Goal: Information Seeking & Learning: Learn about a topic

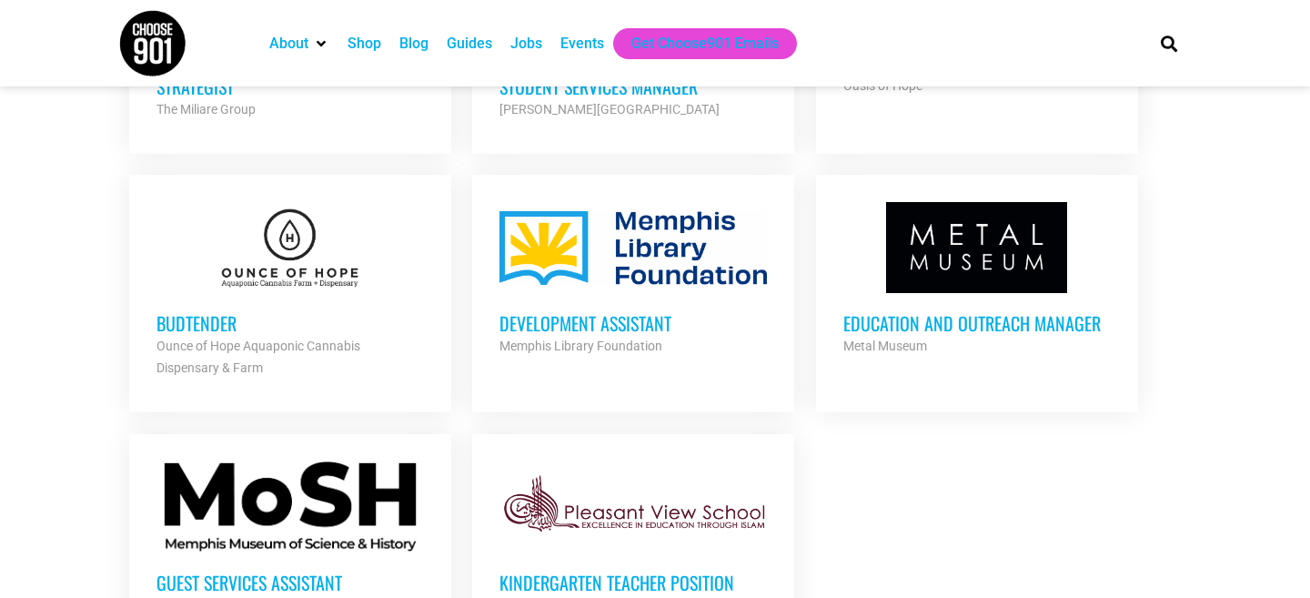
scroll to position [1942, 0]
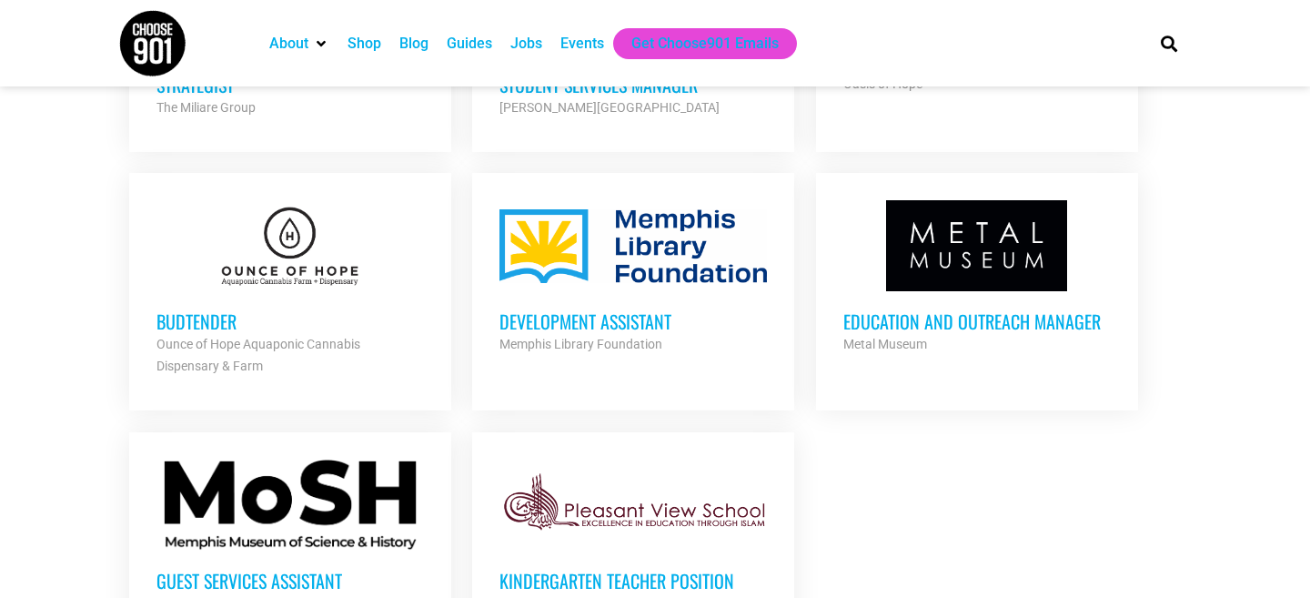
click at [545, 319] on h3 "Development Assistant" at bounding box center [634, 321] width 268 height 24
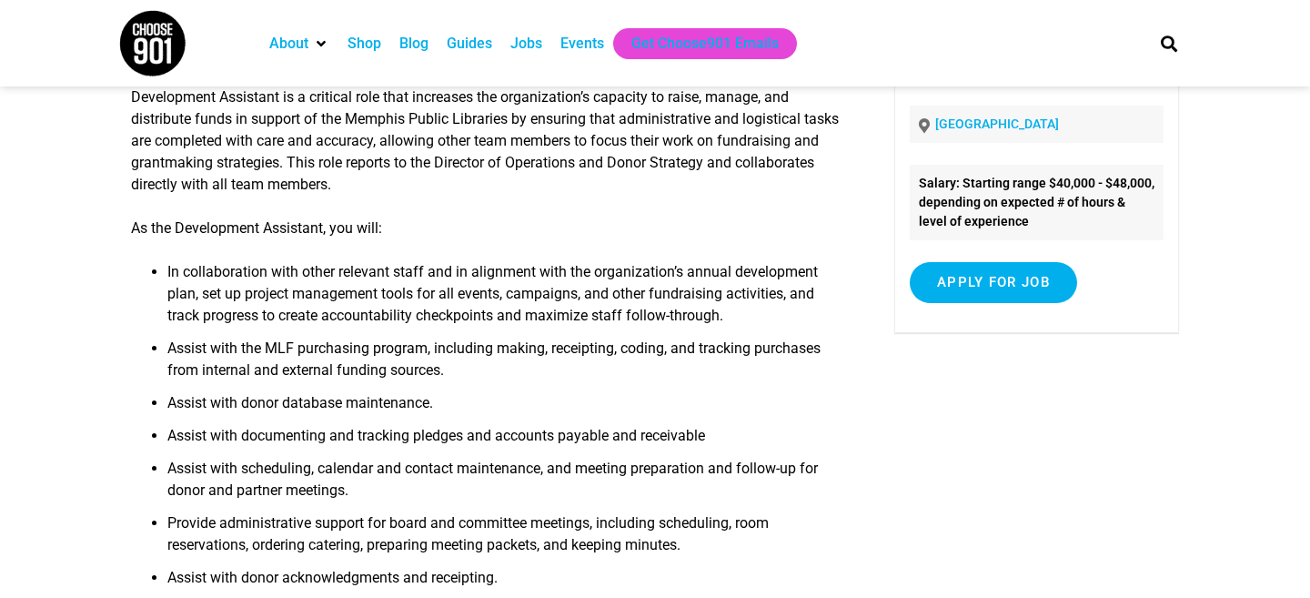
scroll to position [211, 0]
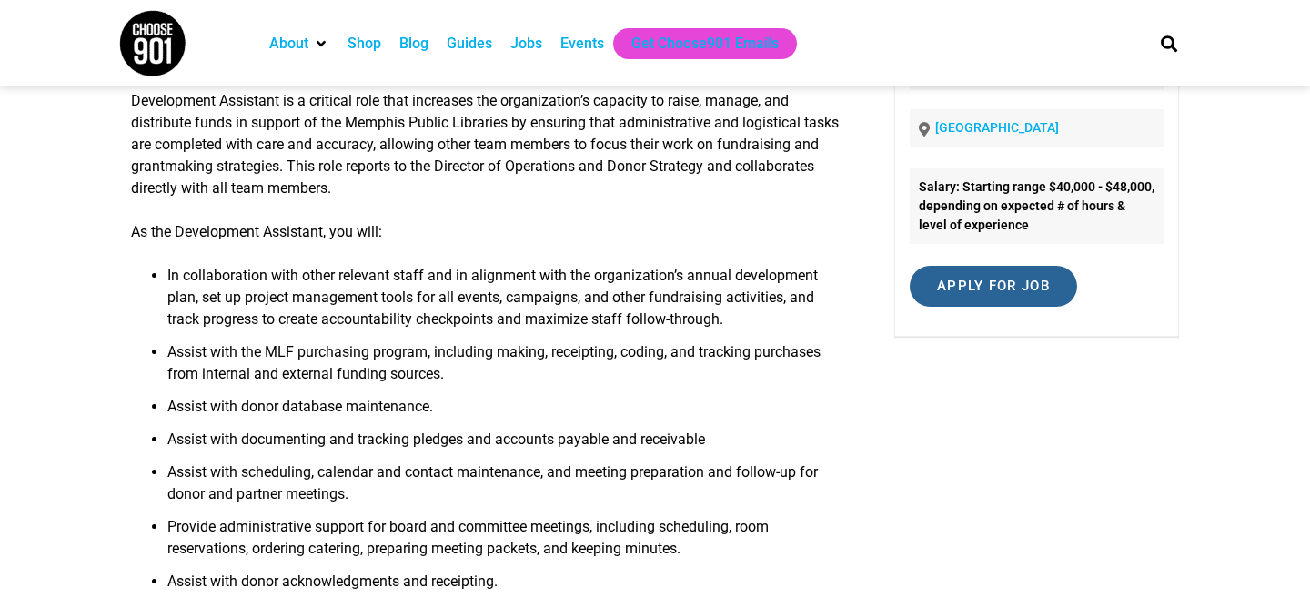
click at [966, 283] on input "Apply for job" at bounding box center [993, 286] width 167 height 41
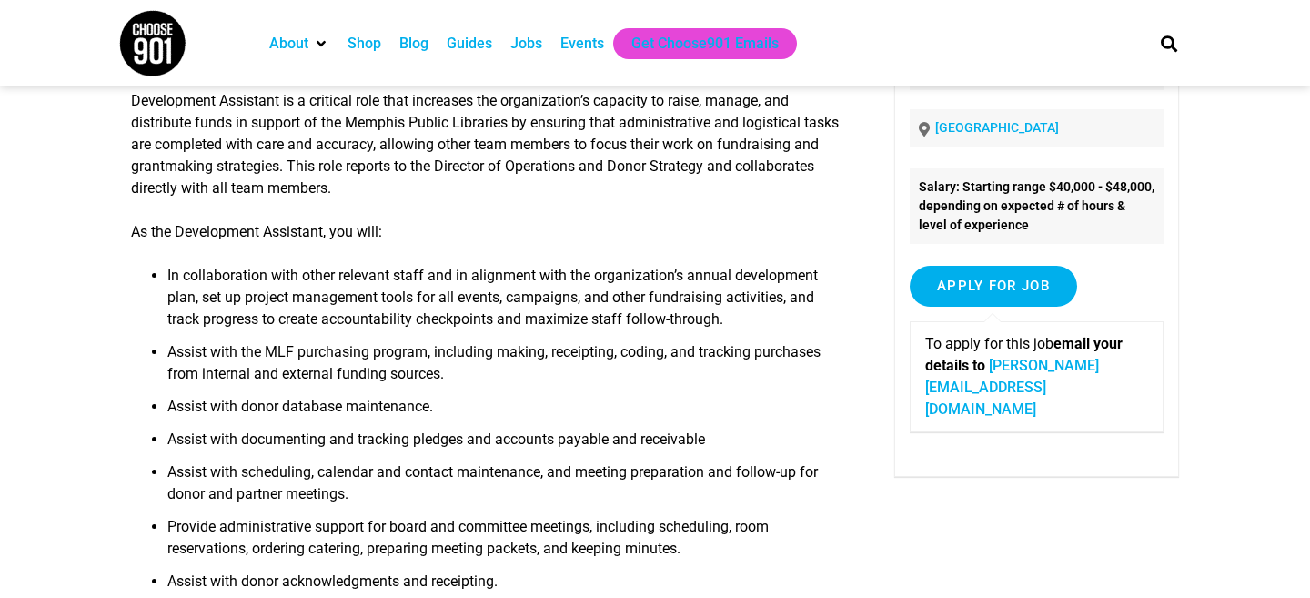
click at [812, 363] on li "Assist with the MLF purchasing program, including making, receipting, coding, a…" at bounding box center [504, 368] width 674 height 55
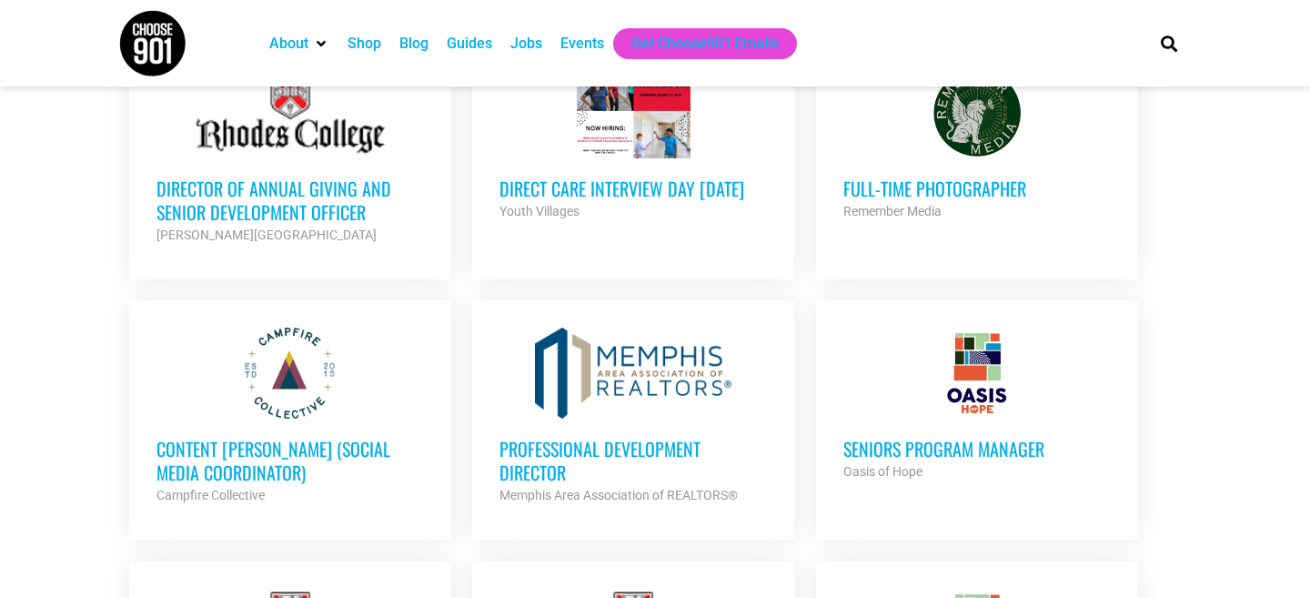
scroll to position [1047, 0]
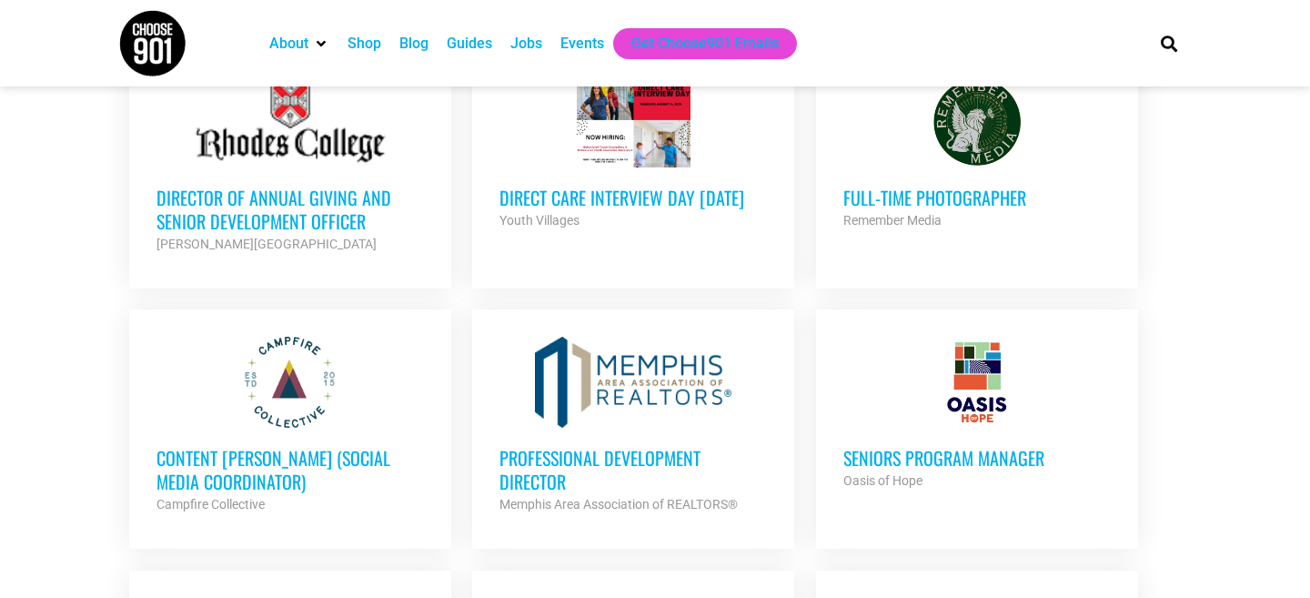
click at [523, 471] on h3 "Professional Development Director" at bounding box center [634, 469] width 268 height 47
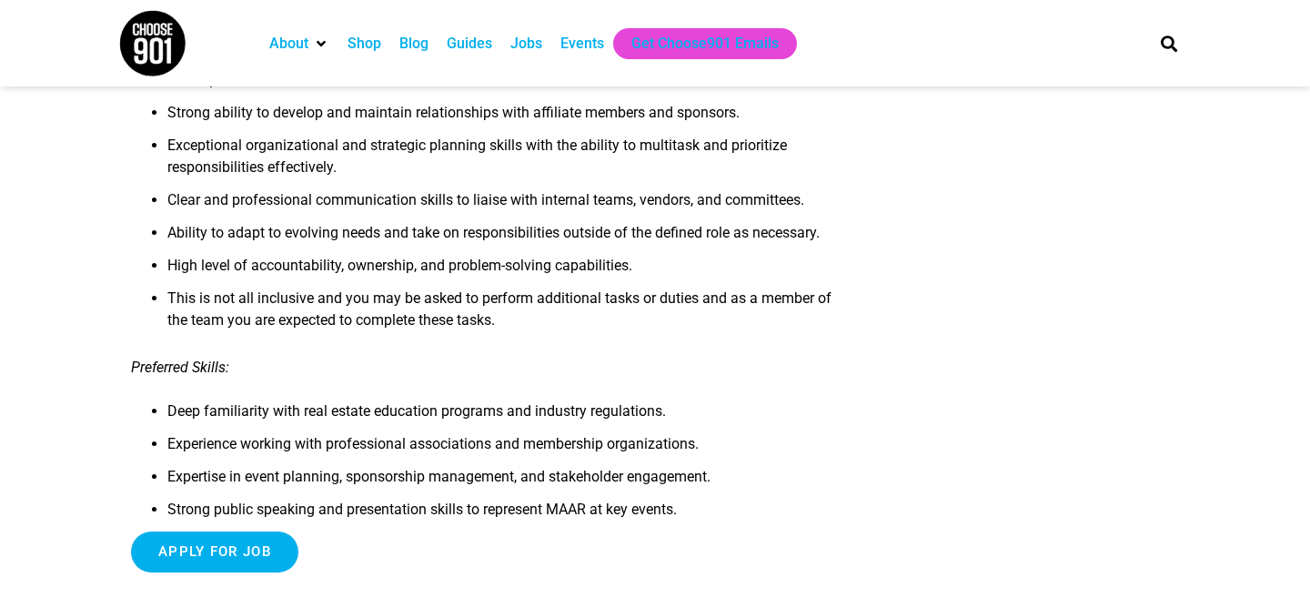
scroll to position [1722, 0]
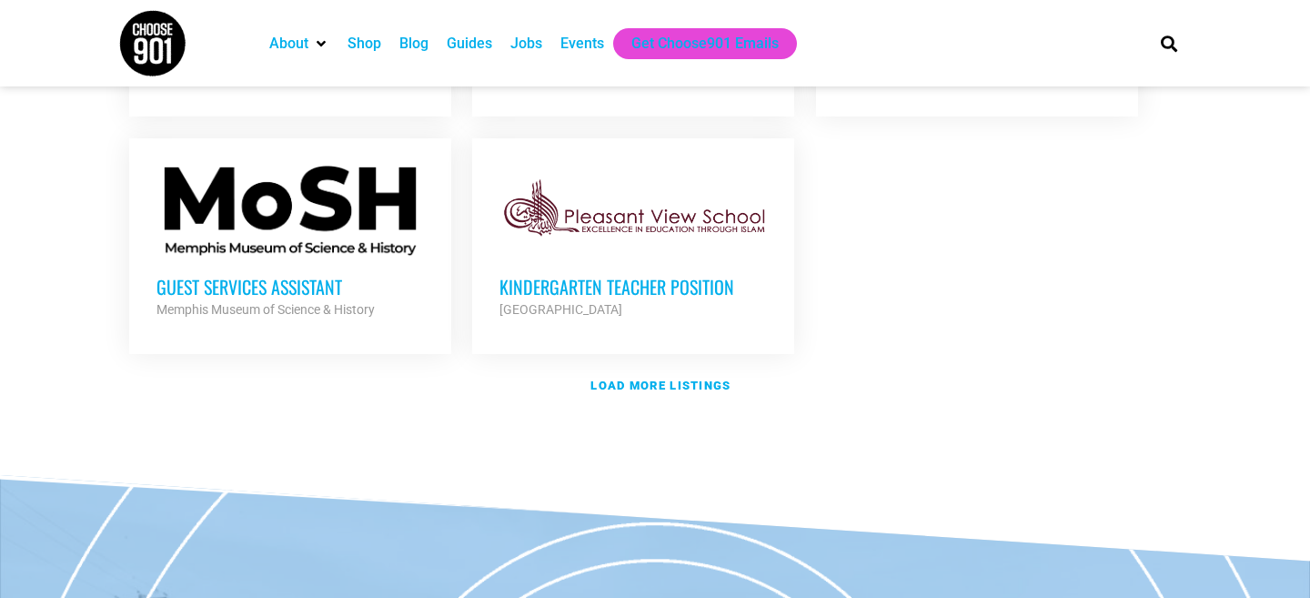
scroll to position [2239, 0]
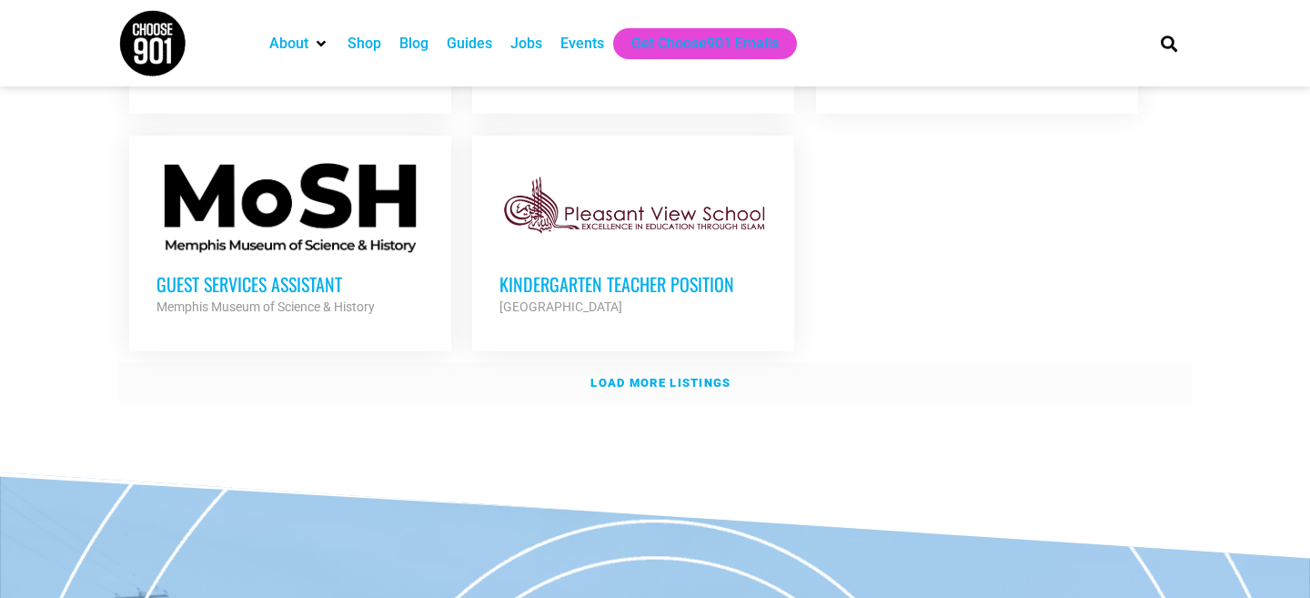
click at [630, 379] on strong "Load more listings" at bounding box center [661, 383] width 140 height 14
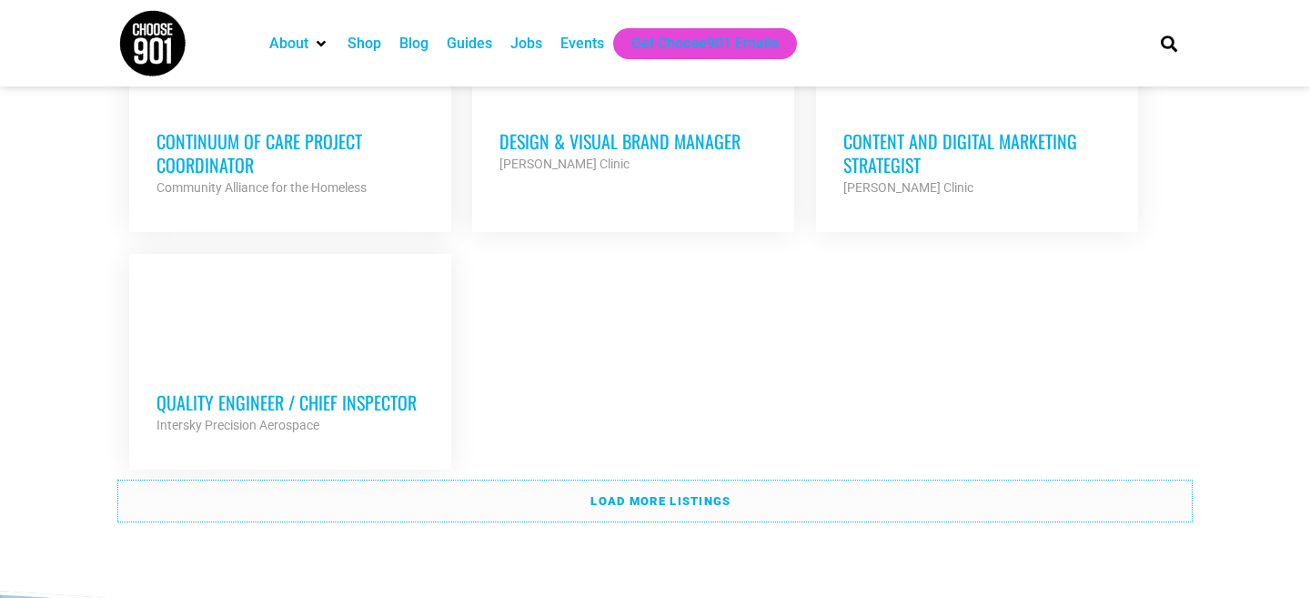
scroll to position [3990, 0]
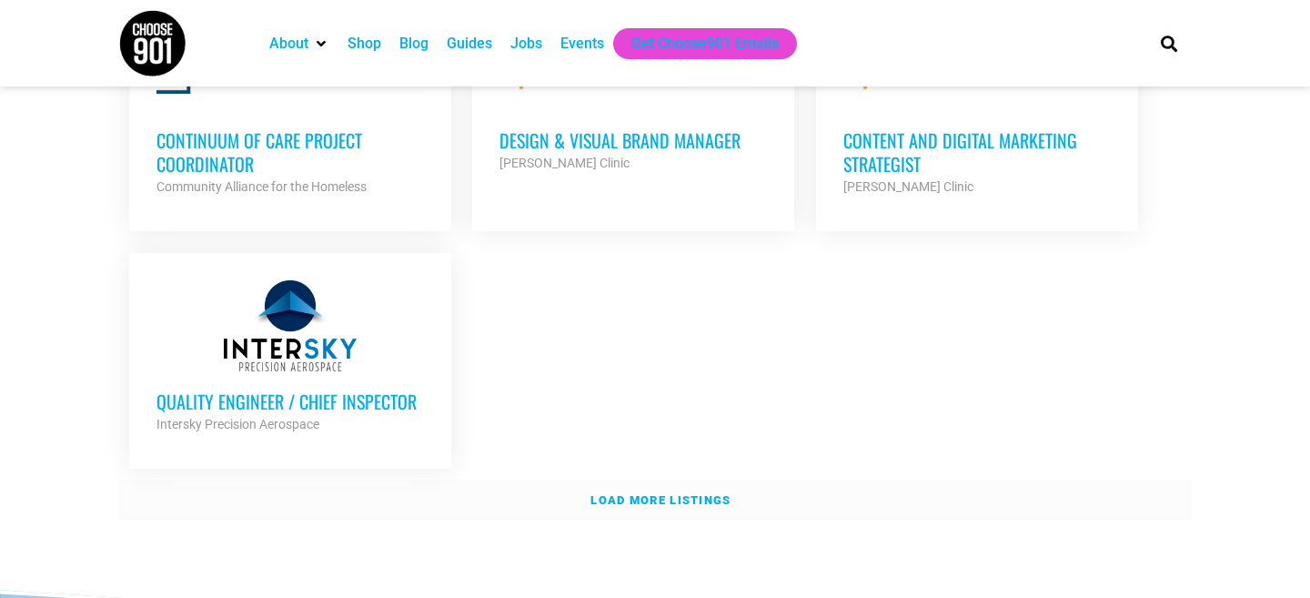
click at [627, 493] on strong "Load more listings" at bounding box center [661, 500] width 140 height 14
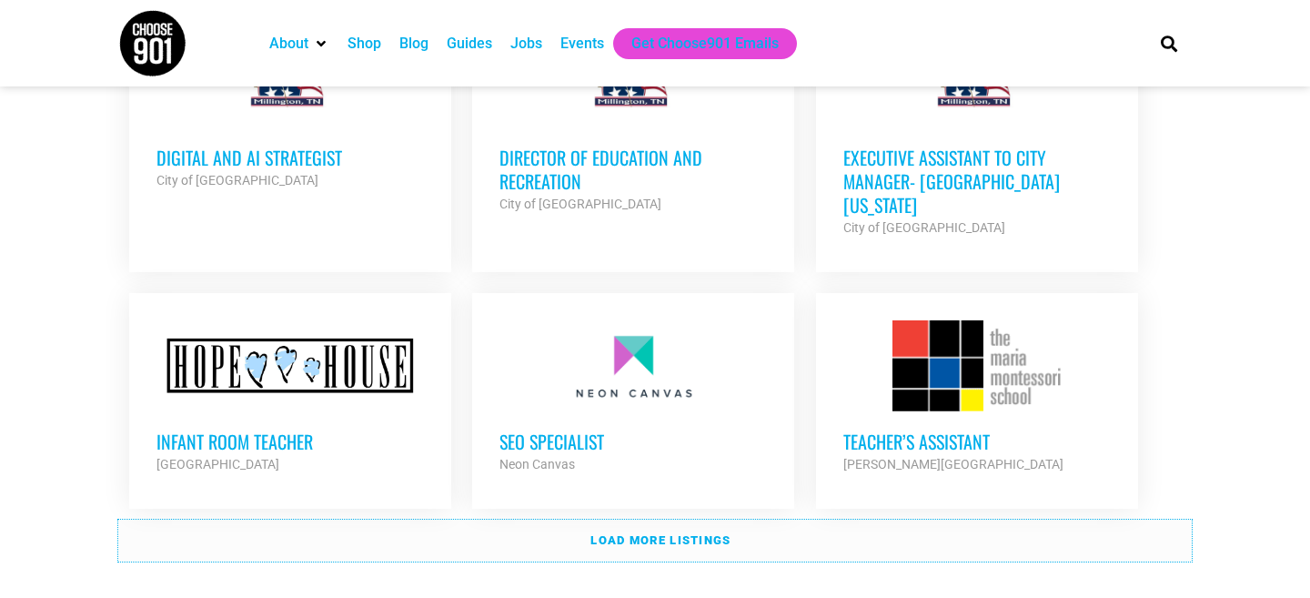
scroll to position [5603, 0]
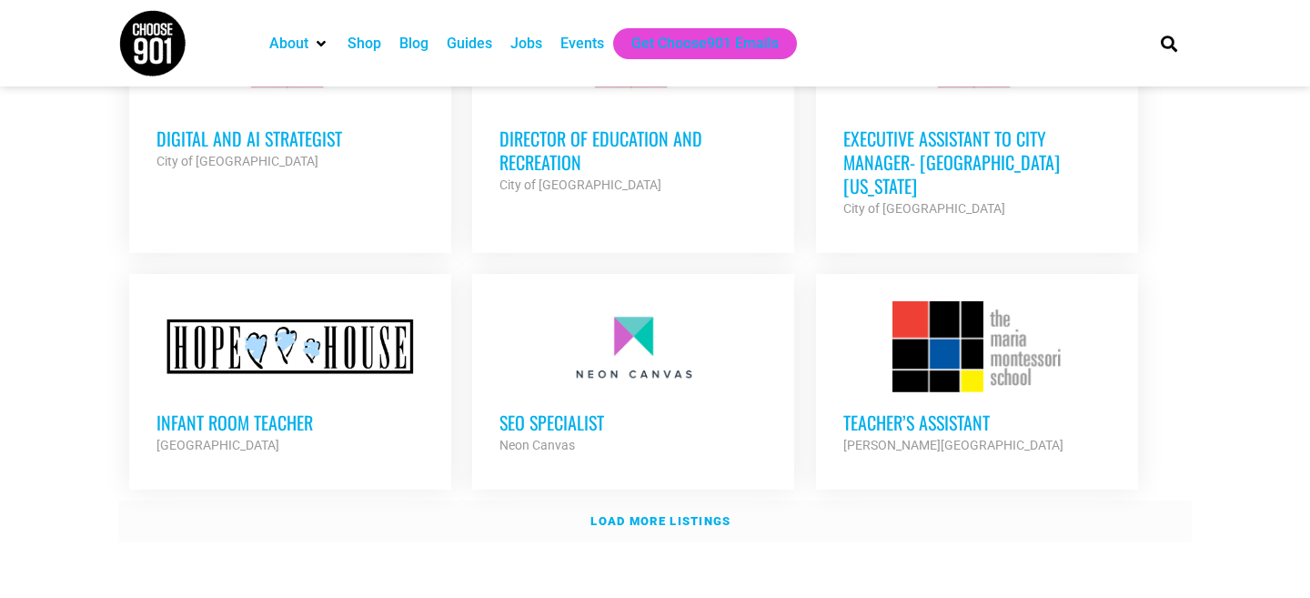
click at [672, 501] on link "Load more listings" at bounding box center [655, 522] width 1074 height 42
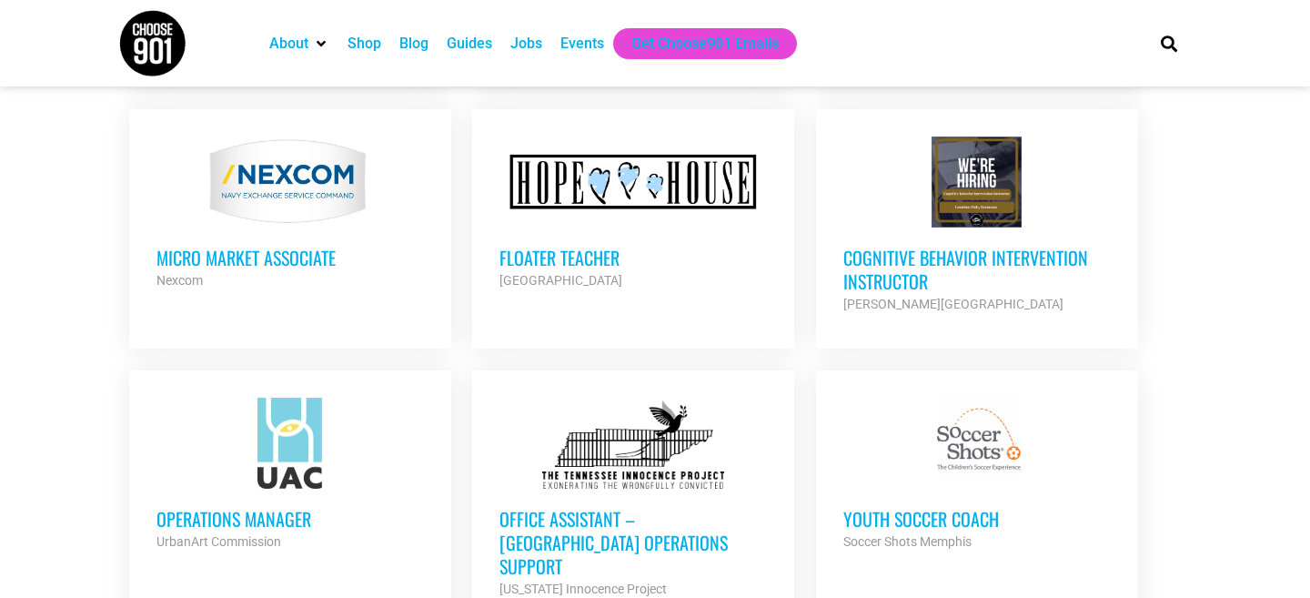
scroll to position [6084, 0]
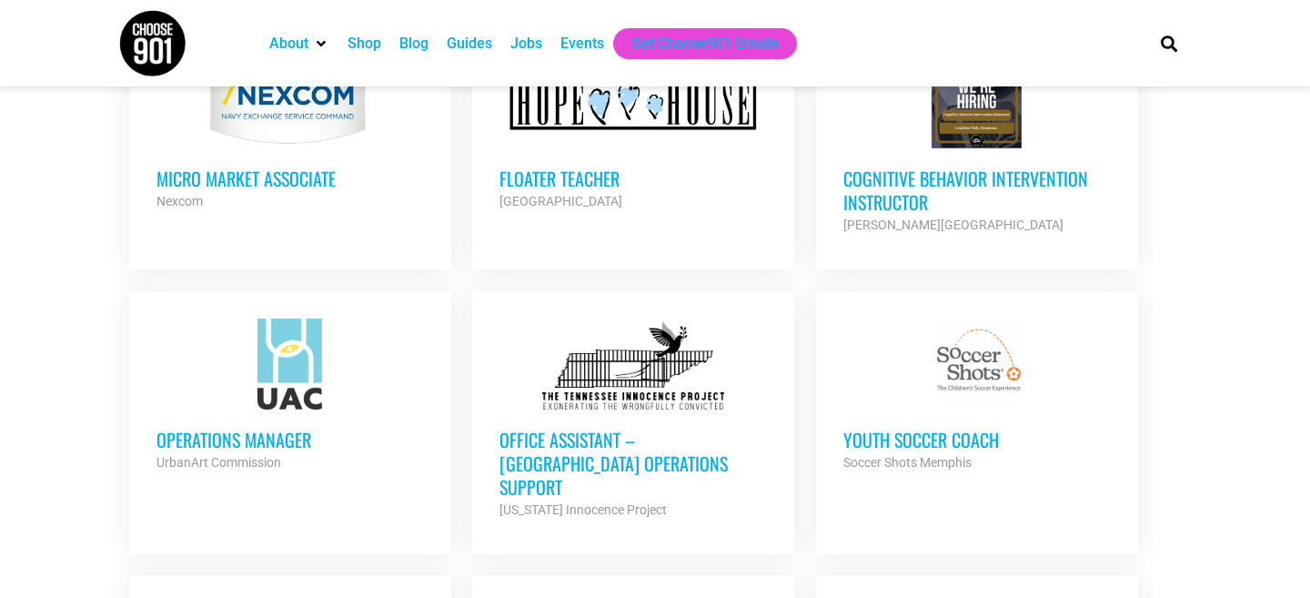
click at [258, 428] on h3 "Operations Manager" at bounding box center [291, 440] width 268 height 24
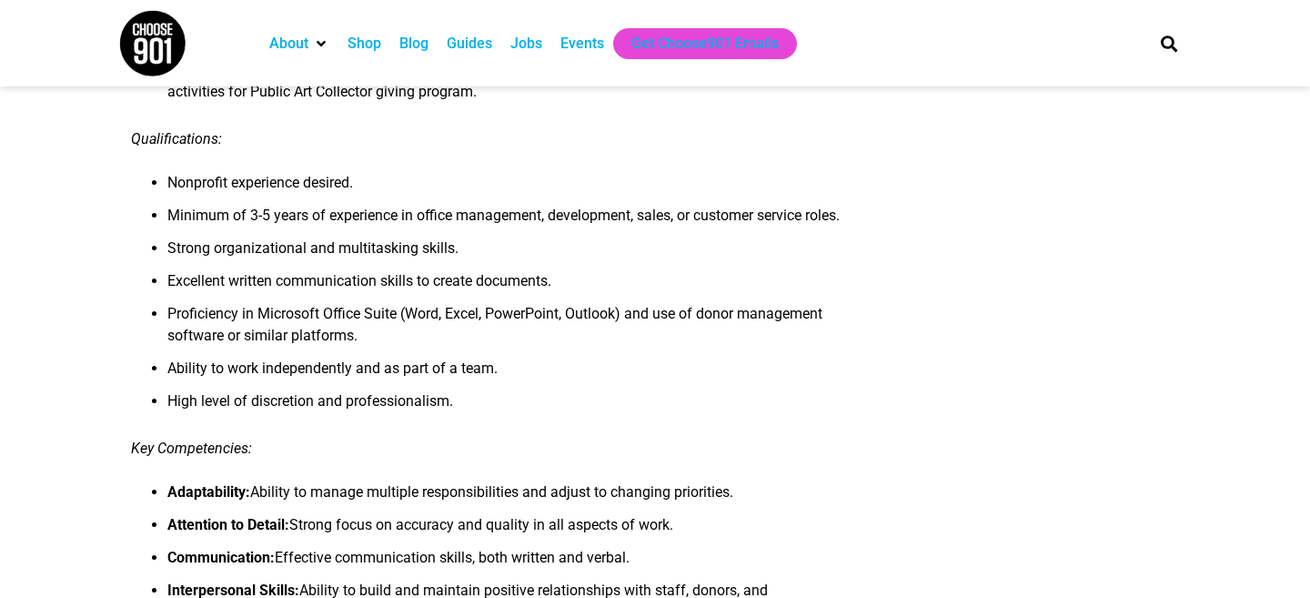
scroll to position [764, 0]
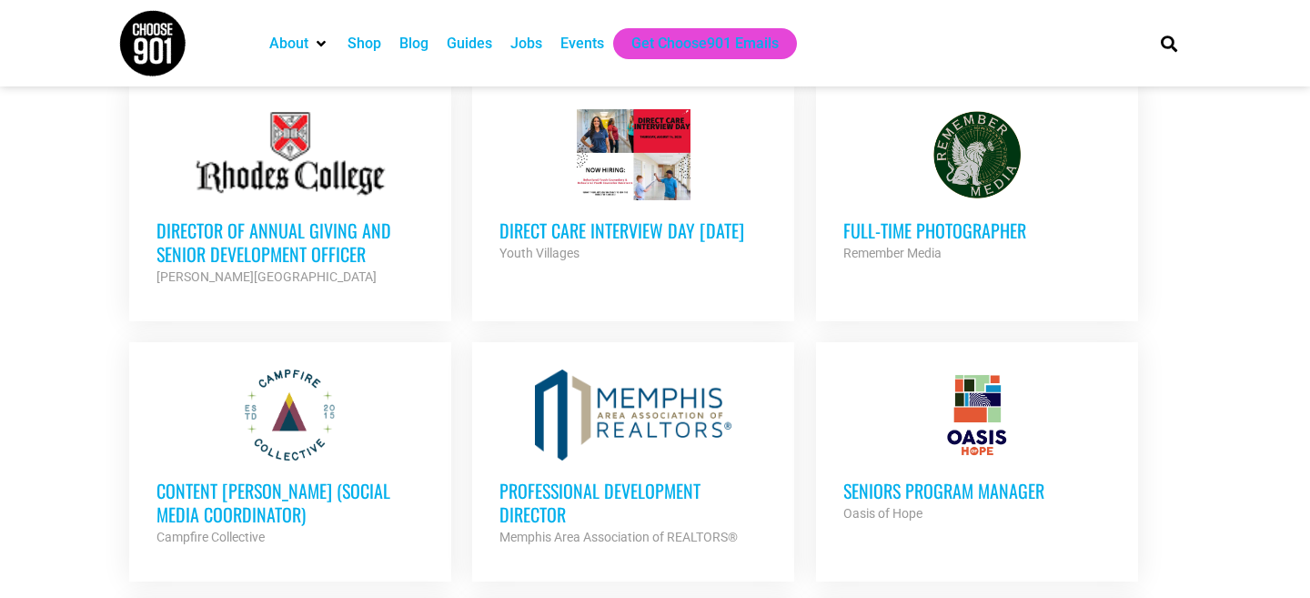
scroll to position [1006, 0]
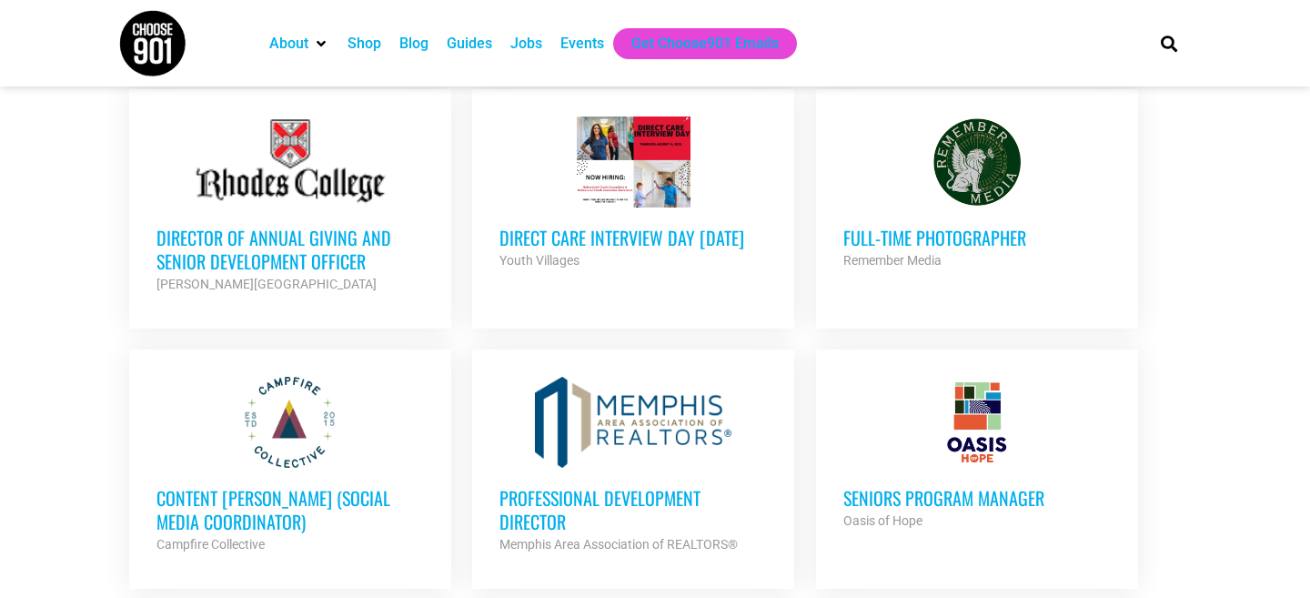
click at [569, 507] on h3 "Professional Development Director" at bounding box center [634, 509] width 268 height 47
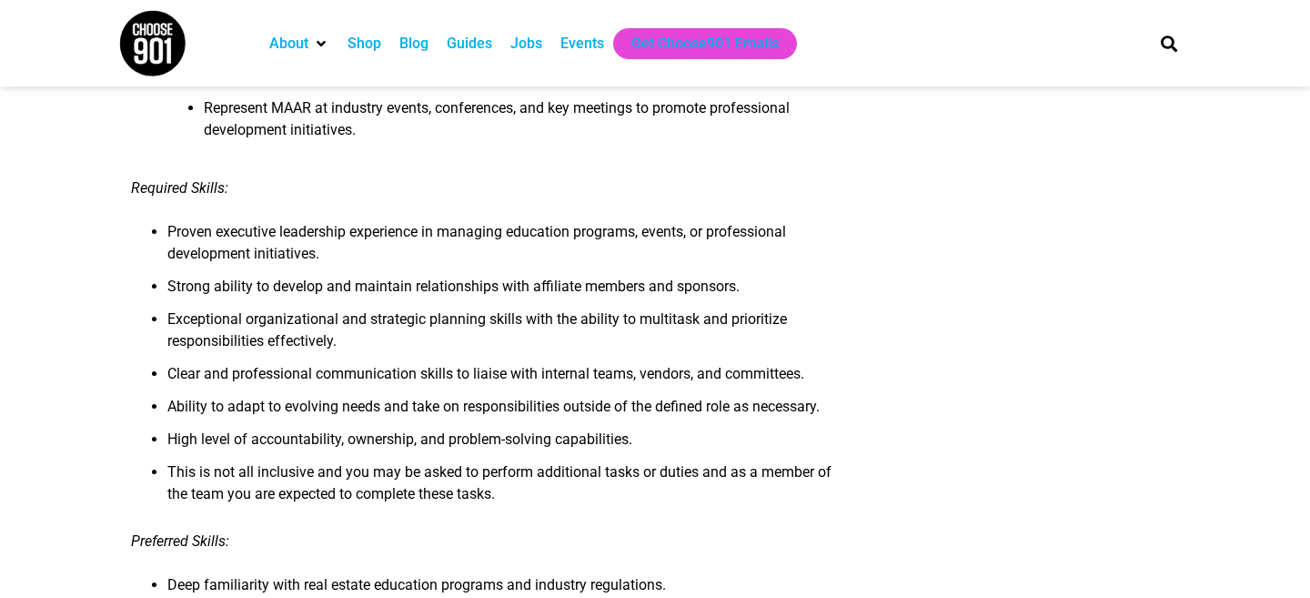
scroll to position [1543, 0]
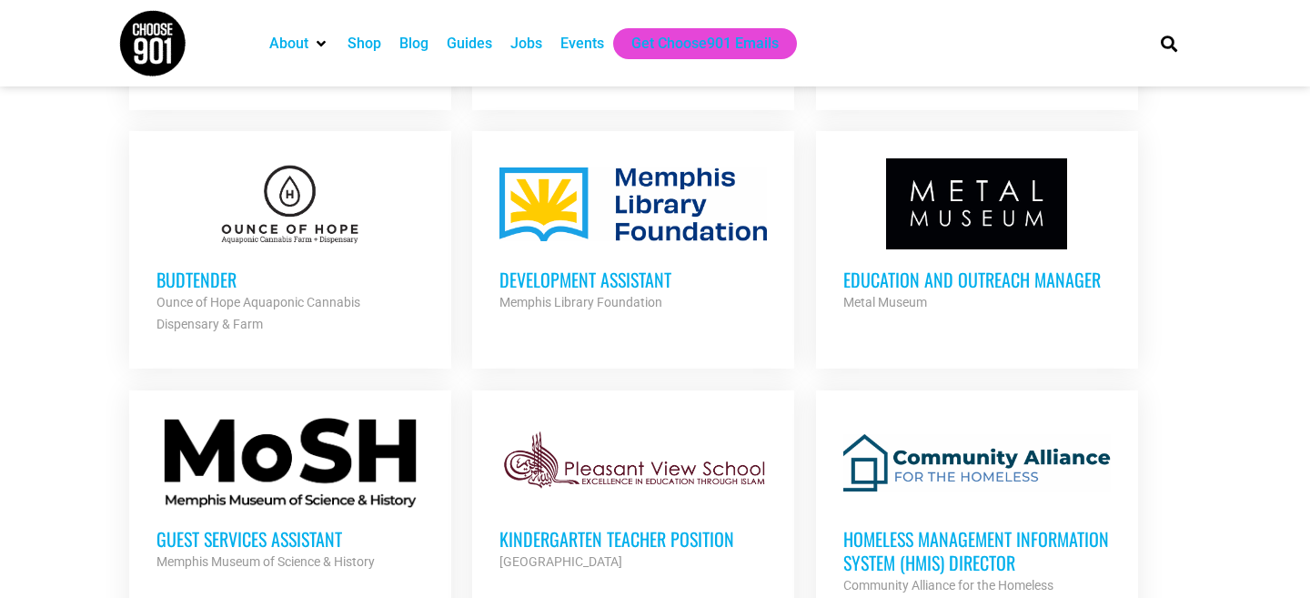
scroll to position [1987, 0]
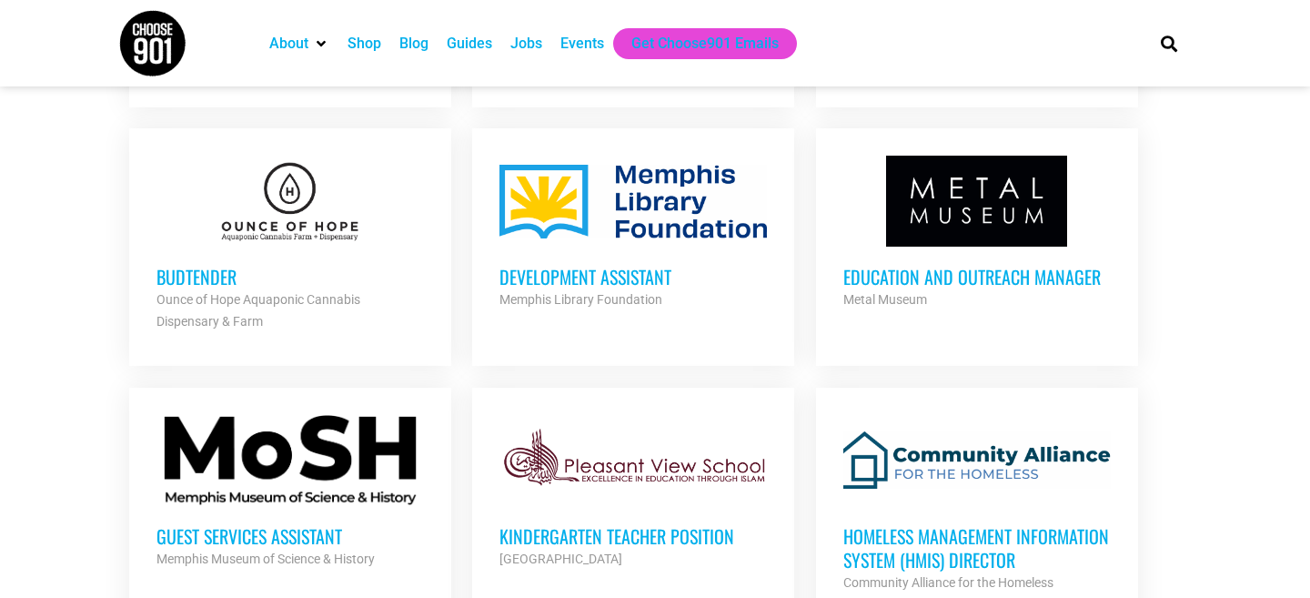
click at [234, 269] on h3 "Budtender" at bounding box center [291, 277] width 268 height 24
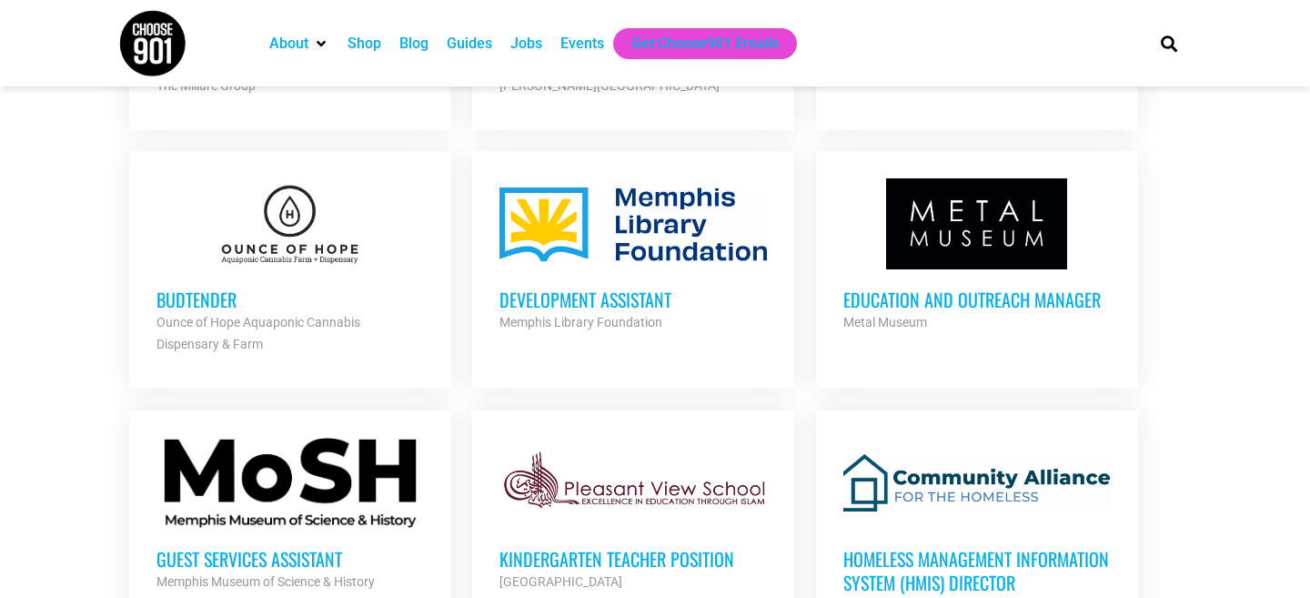
scroll to position [1961, 0]
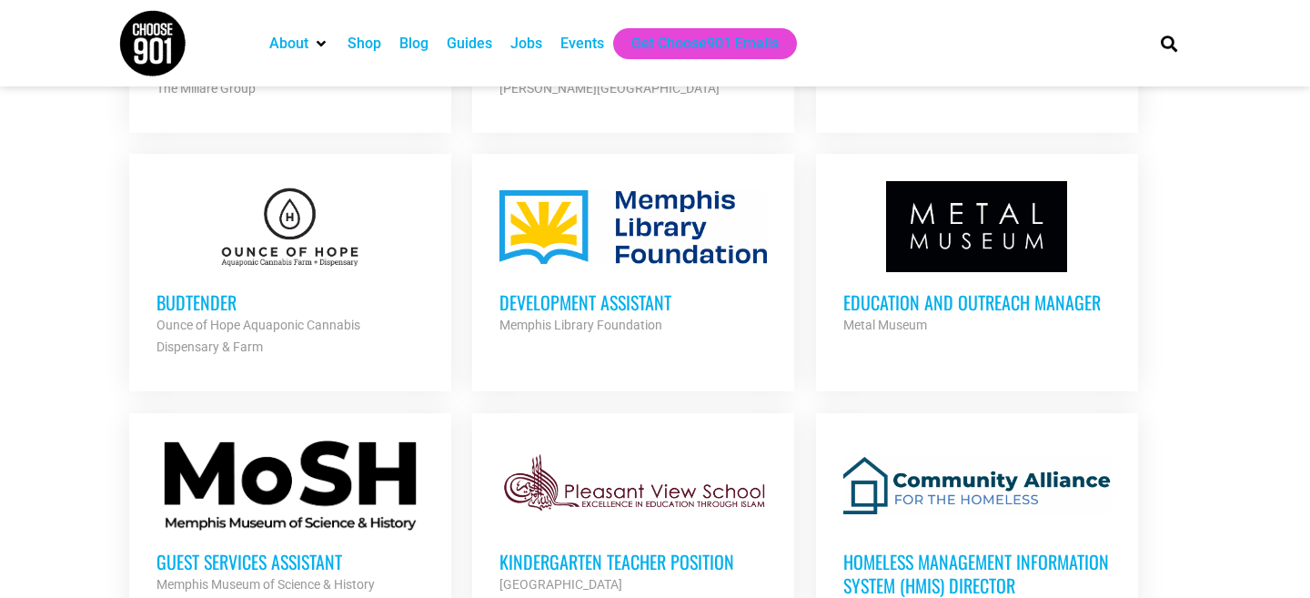
click at [909, 298] on h3 "Education and Outreach Manager" at bounding box center [978, 302] width 268 height 24
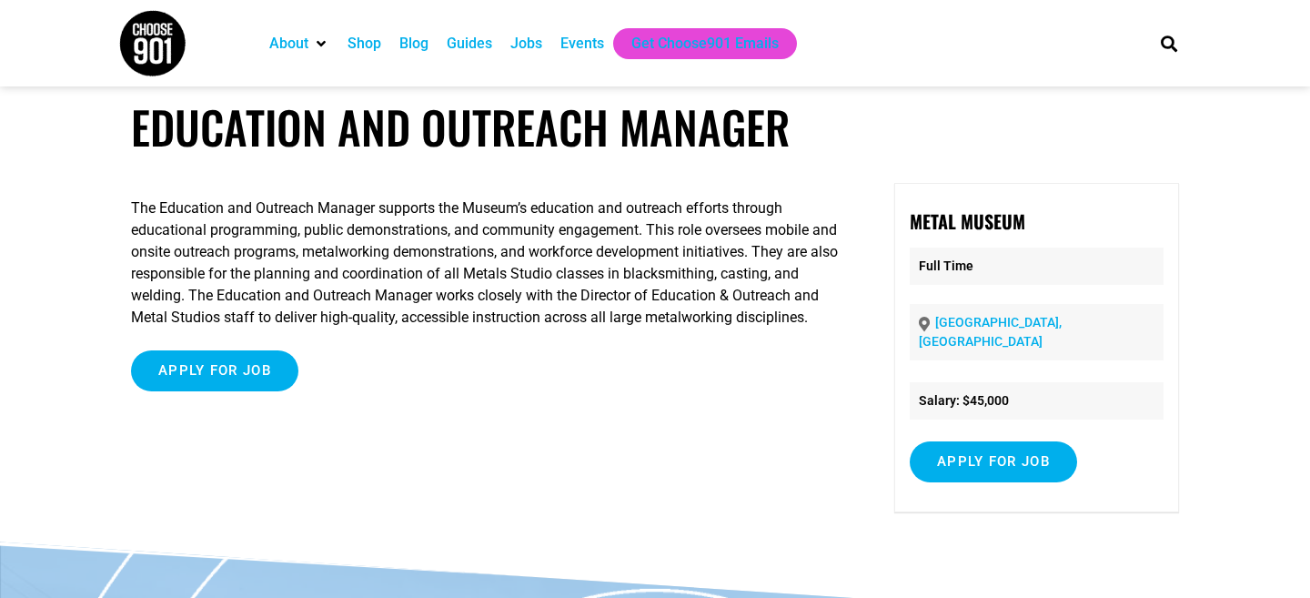
scroll to position [18, 0]
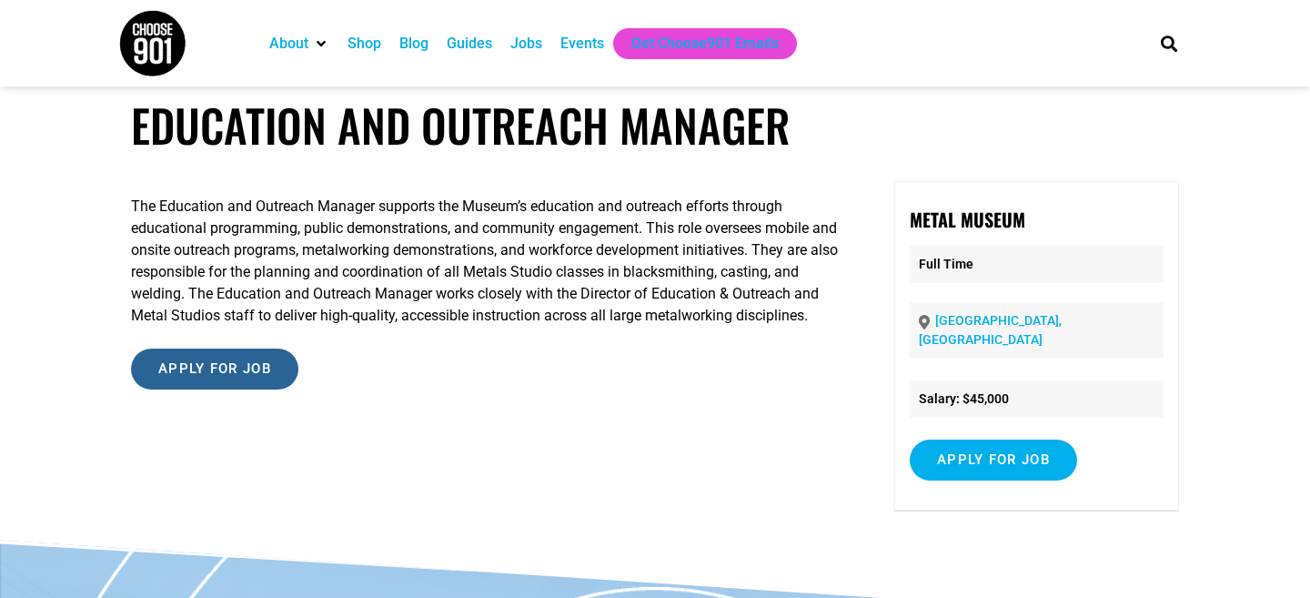
click at [252, 389] on input "Apply for job" at bounding box center [214, 369] width 167 height 41
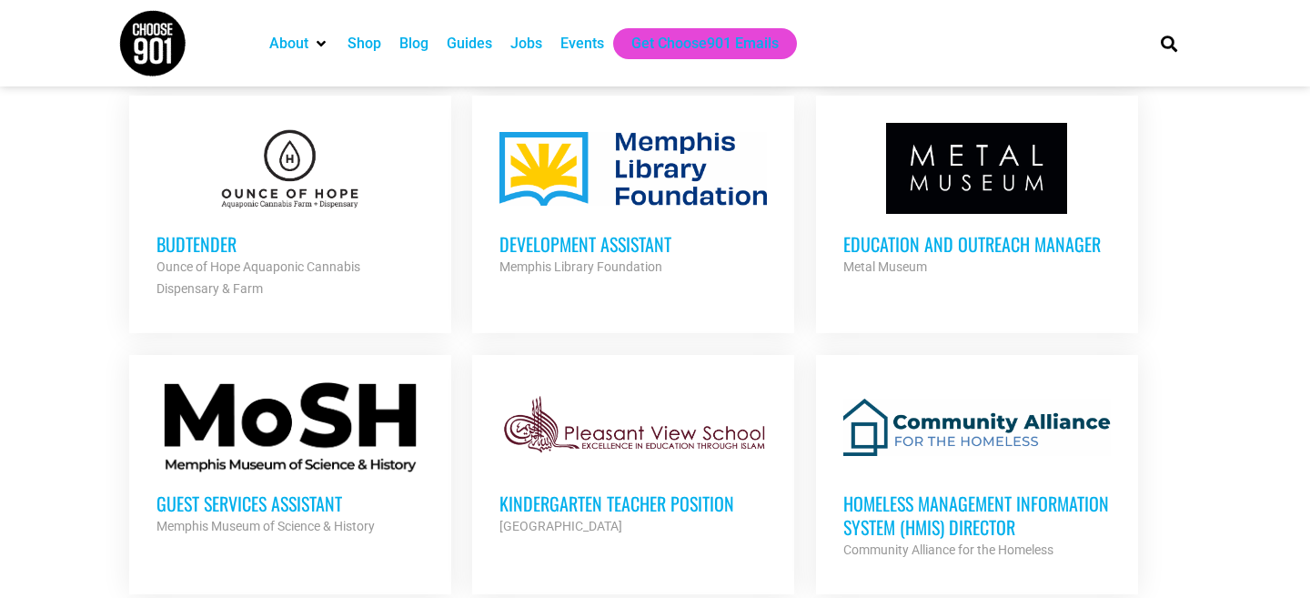
scroll to position [2018, 0]
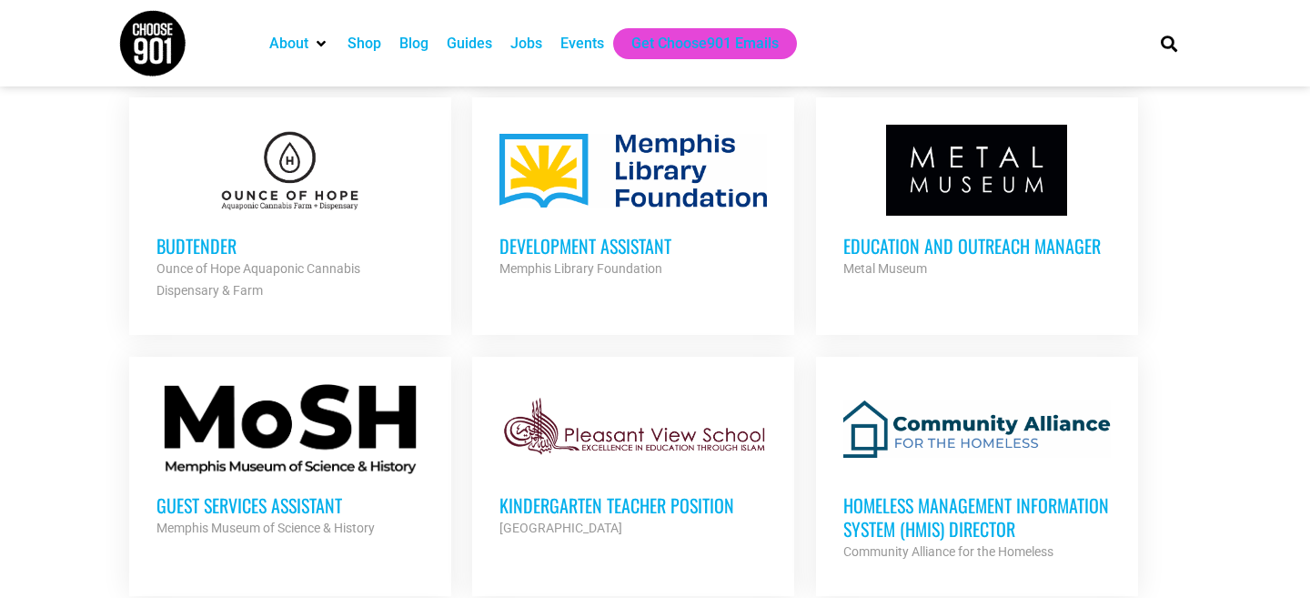
click at [620, 245] on h3 "Development Assistant" at bounding box center [634, 246] width 268 height 24
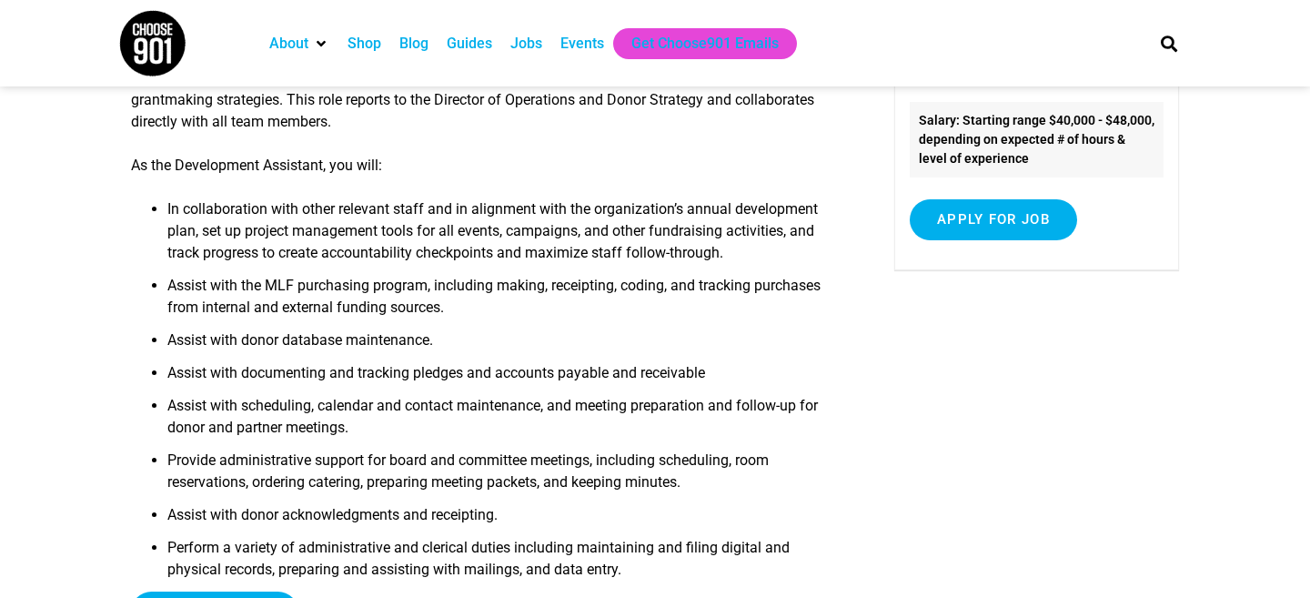
scroll to position [290, 0]
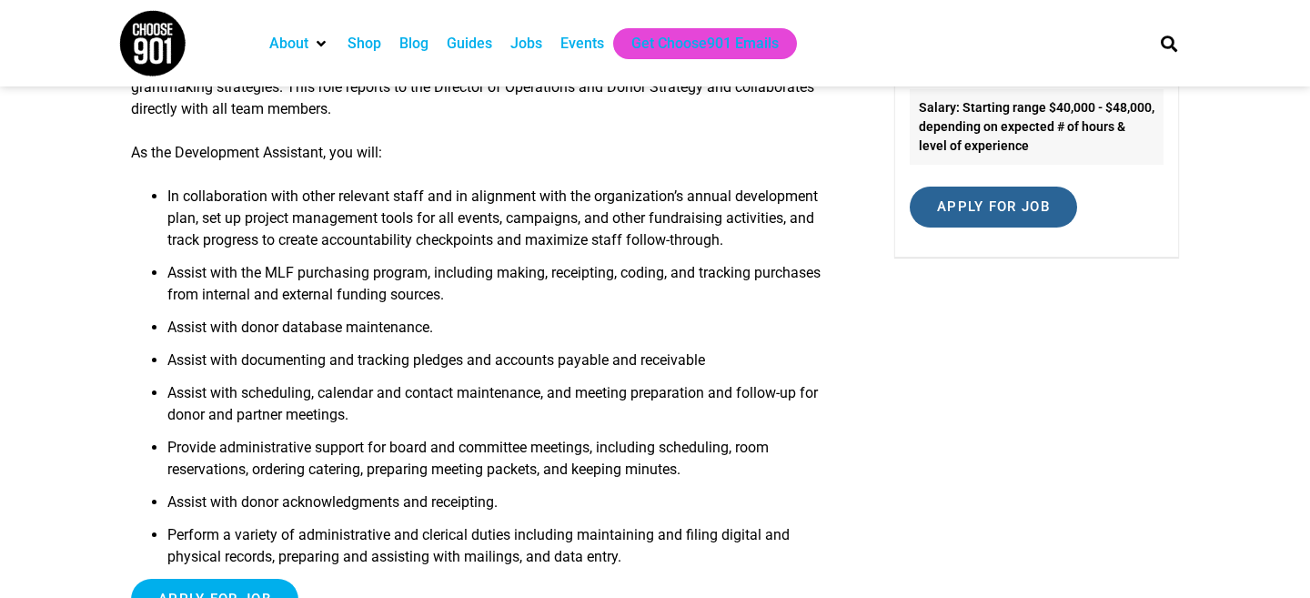
click at [966, 210] on input "Apply for job" at bounding box center [993, 207] width 167 height 41
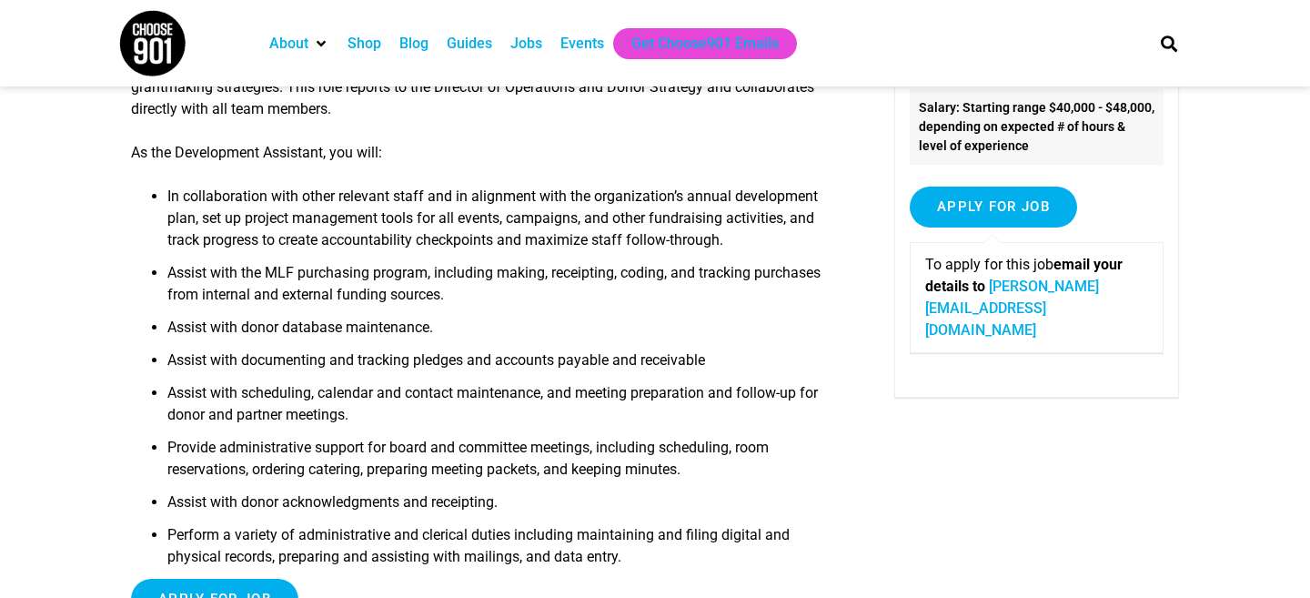
click at [753, 317] on li "Assist with donor database maintenance." at bounding box center [504, 333] width 674 height 33
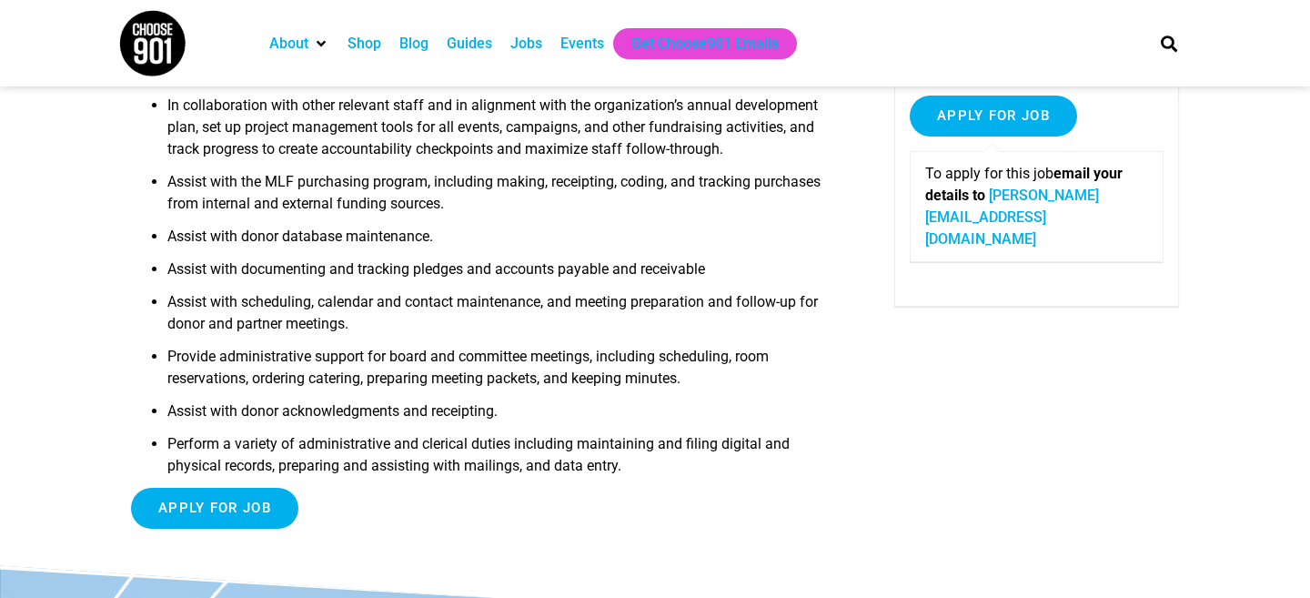
scroll to position [391, 0]
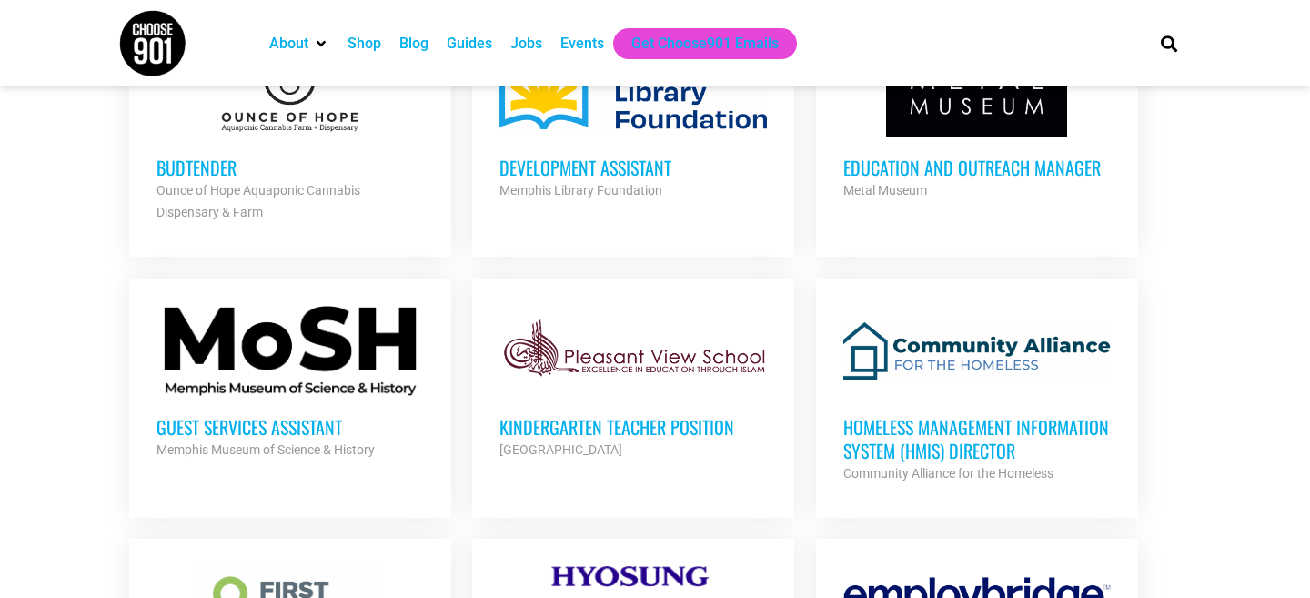
scroll to position [2098, 0]
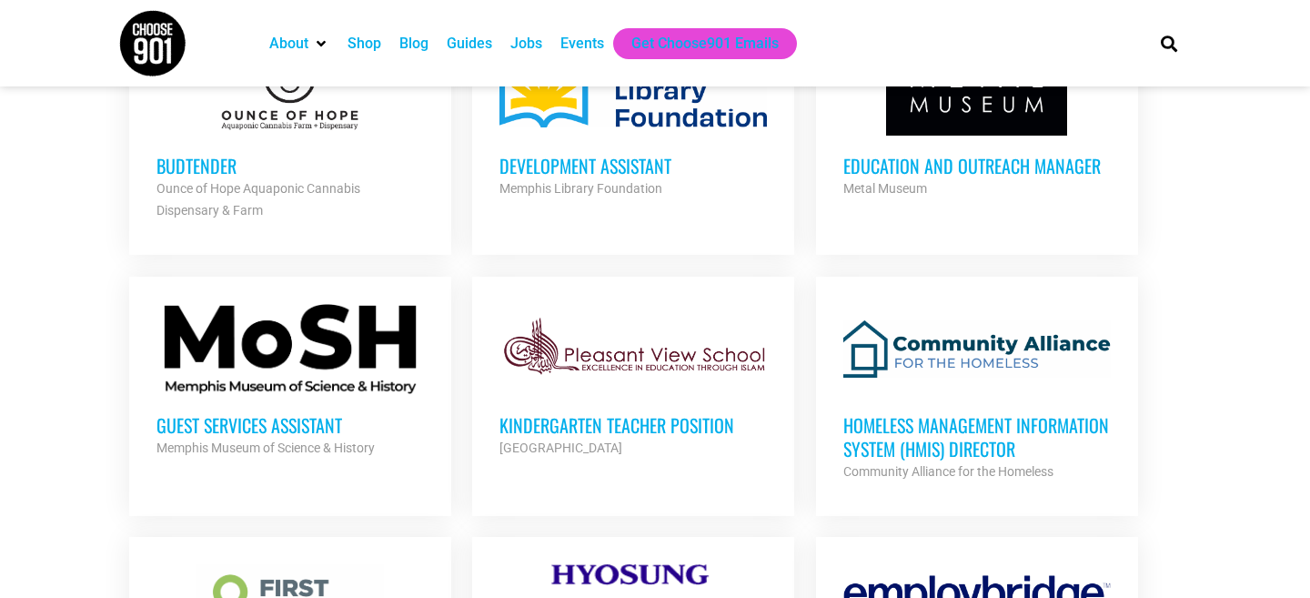
click at [293, 416] on h3 "Guest Services Assistant" at bounding box center [291, 425] width 268 height 24
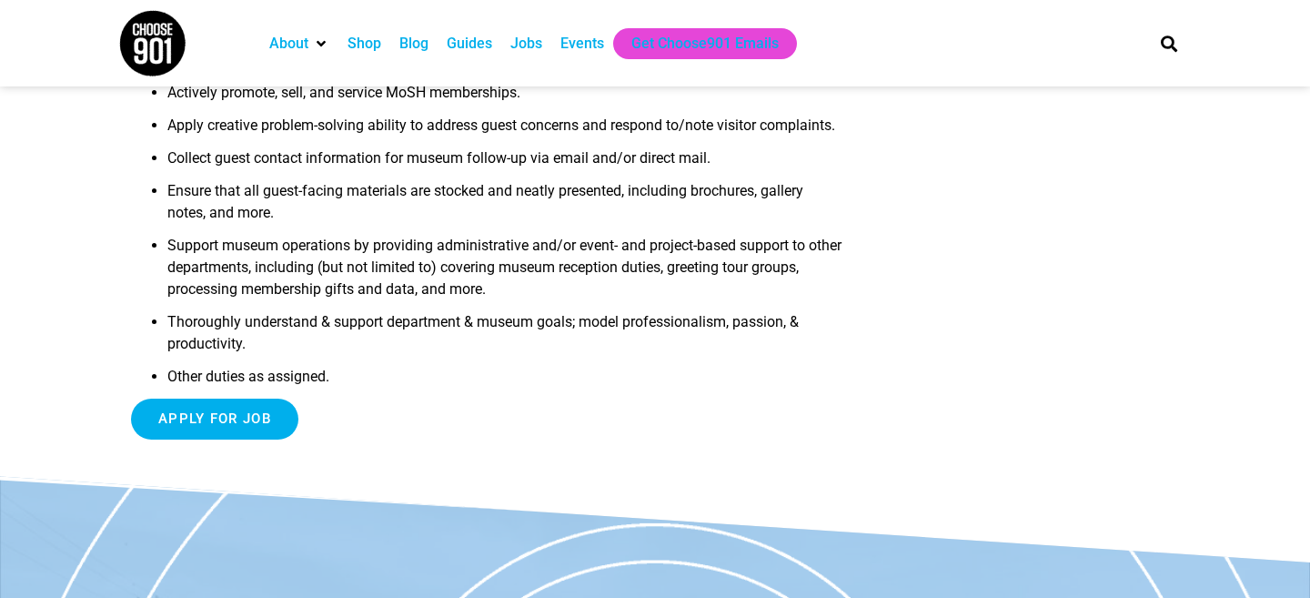
scroll to position [470, 0]
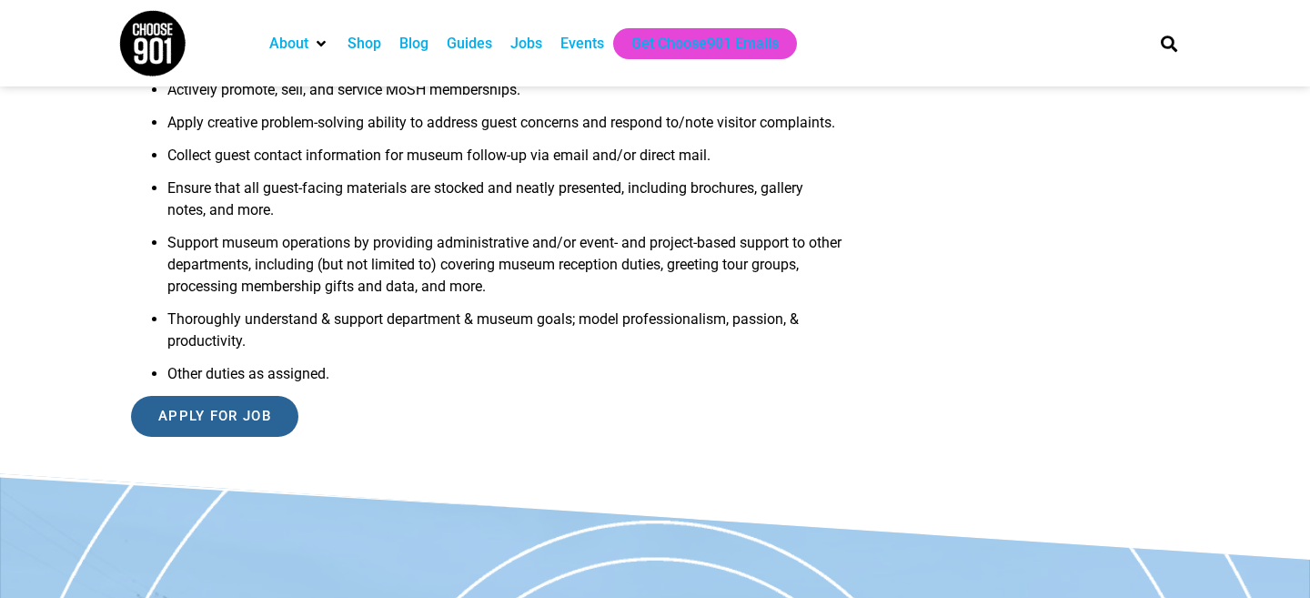
click at [256, 436] on input "Apply for job" at bounding box center [214, 416] width 167 height 41
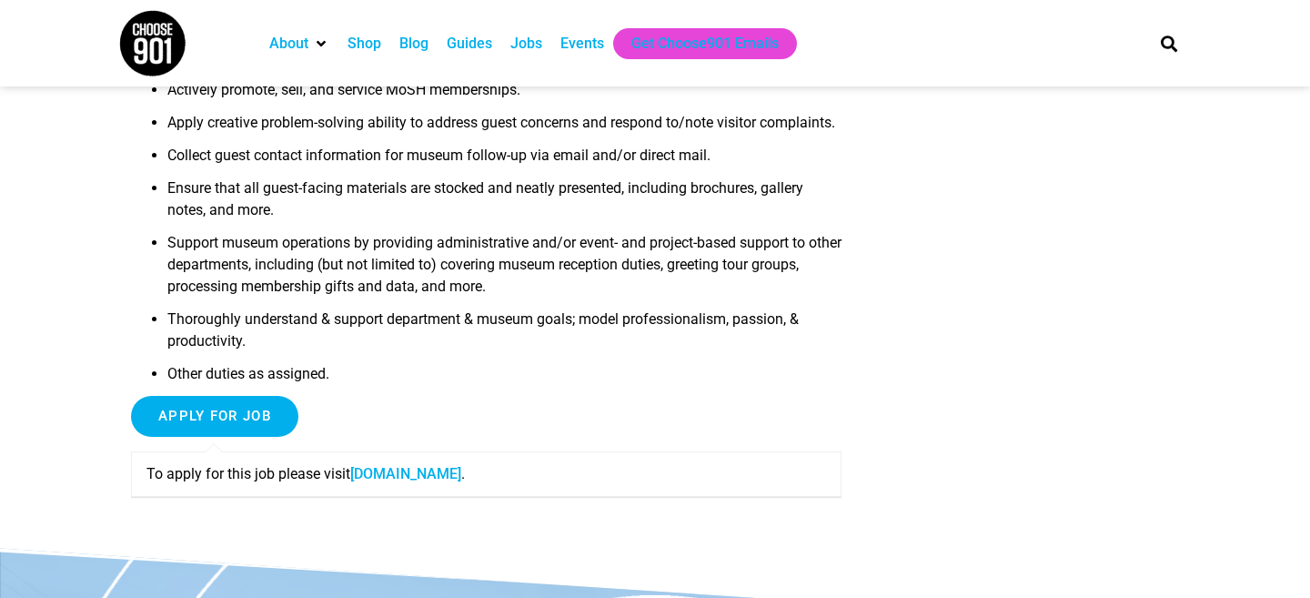
click at [404, 482] on link "[DOMAIN_NAME]" at bounding box center [405, 473] width 111 height 17
